Goal: Check status: Check status

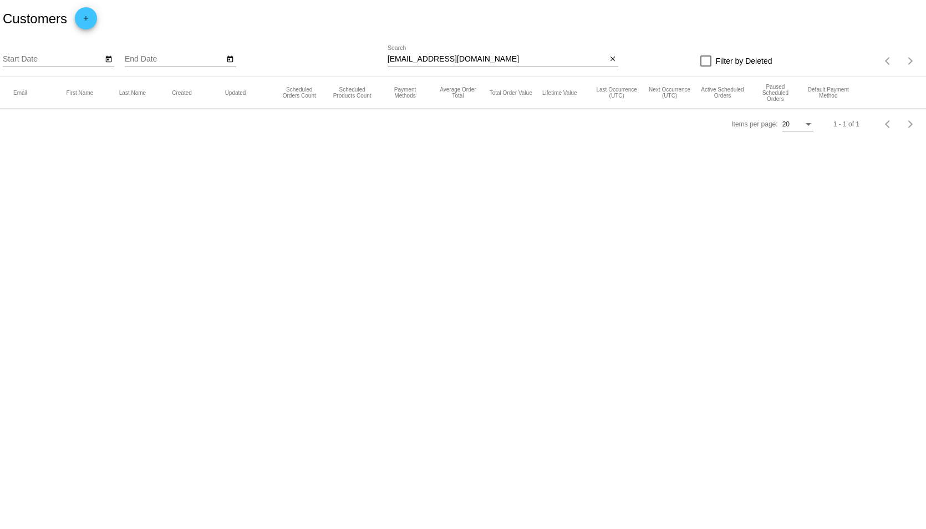
drag, startPoint x: 77, startPoint y: 277, endPoint x: 8, endPoint y: 203, distance: 101.6
click at [78, 276] on body "Customers add Start Date End Date [EMAIL_ADDRESS][DOMAIN_NAME] Search close Fil…" at bounding box center [463, 264] width 926 height 529
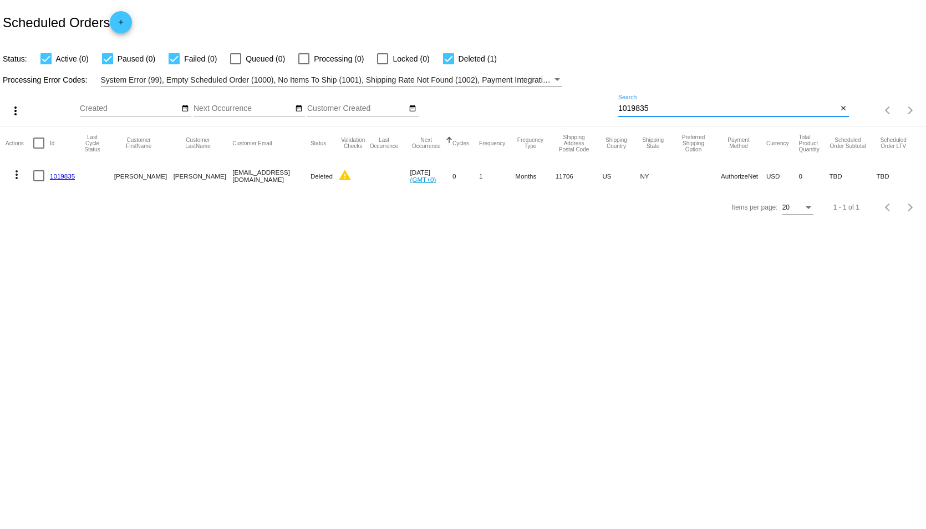
drag, startPoint x: 673, startPoint y: 111, endPoint x: 598, endPoint y: 118, distance: 75.1
click at [598, 114] on div "more_vert Sep Jan Feb Mar Apr 1" at bounding box center [463, 106] width 926 height 39
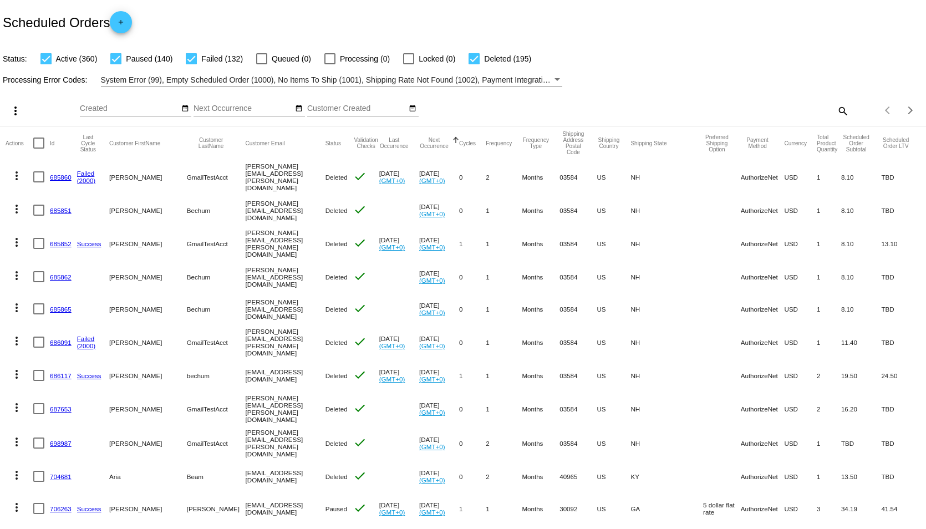
click at [836, 109] on mat-icon "search" at bounding box center [842, 110] width 13 height 17
click at [757, 108] on input "Search" at bounding box center [733, 108] width 231 height 9
paste input "935615"
type input "935615"
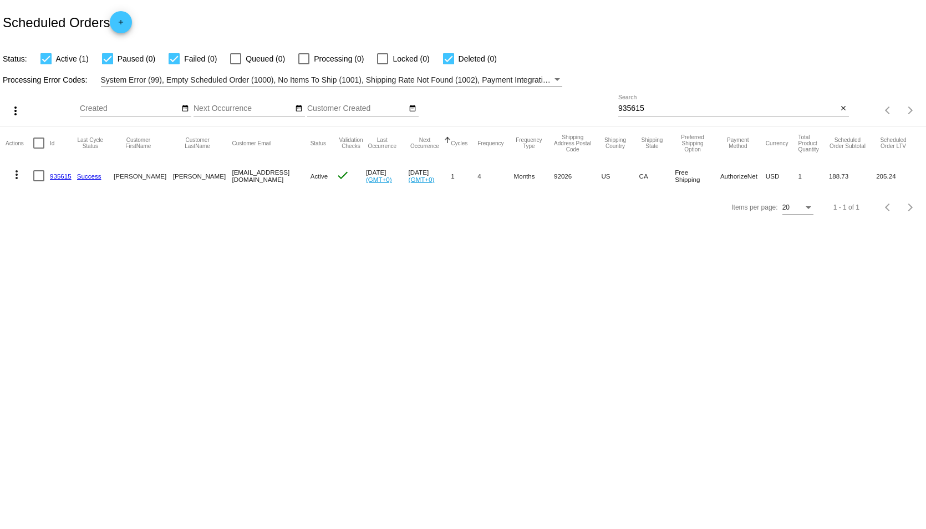
click at [60, 174] on link "935615" at bounding box center [61, 175] width 22 height 7
